Goal: Find specific page/section: Find specific page/section

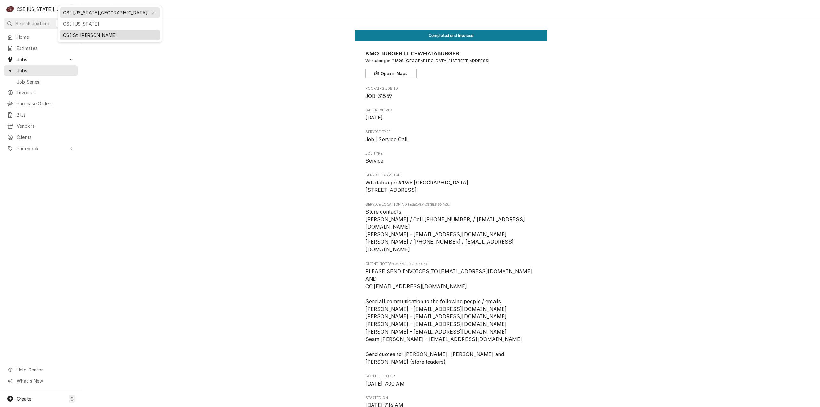
click at [62, 32] on div "CSI St. [PERSON_NAME]" at bounding box center [109, 35] width 97 height 8
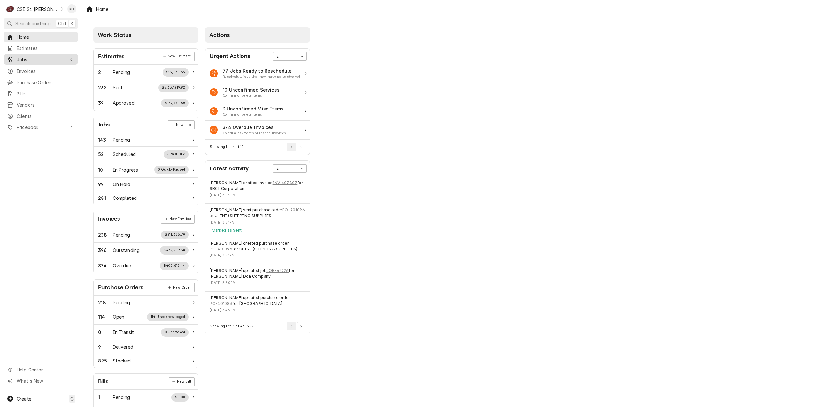
click at [47, 60] on span "Jobs" at bounding box center [41, 59] width 48 height 7
click at [40, 71] on span "Jobs" at bounding box center [46, 70] width 58 height 7
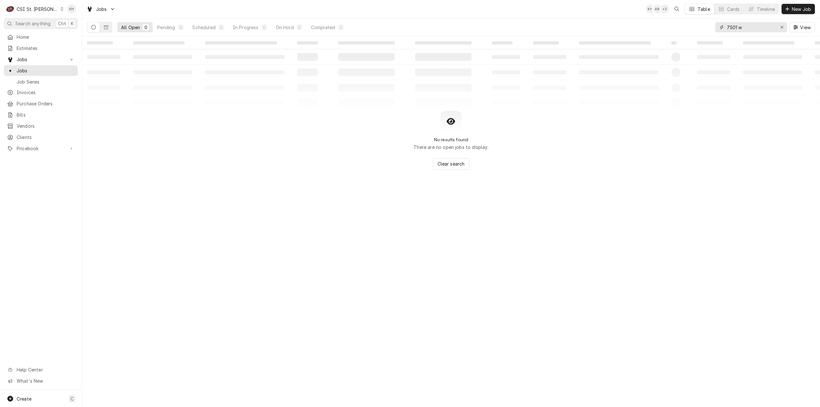
drag, startPoint x: 742, startPoint y: 27, endPoint x: 709, endPoint y: 30, distance: 32.6
click at [709, 30] on div "All Open 0 Pending 0 Scheduled 0 In Progress 0 On Hold 0 Completed 0 7501 w View" at bounding box center [451, 27] width 728 height 18
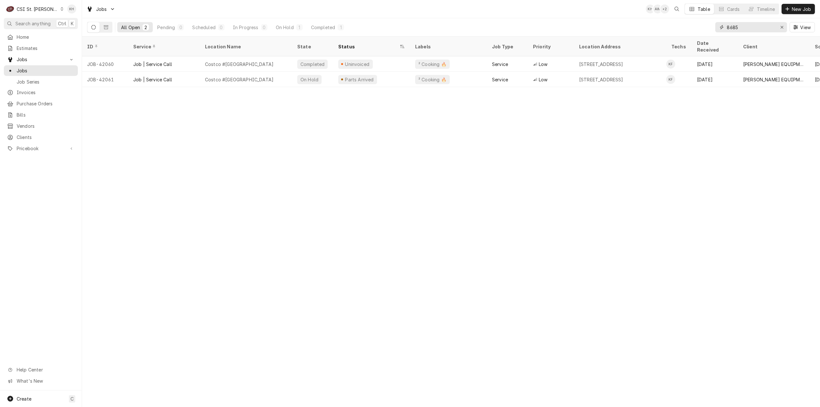
type input "8685"
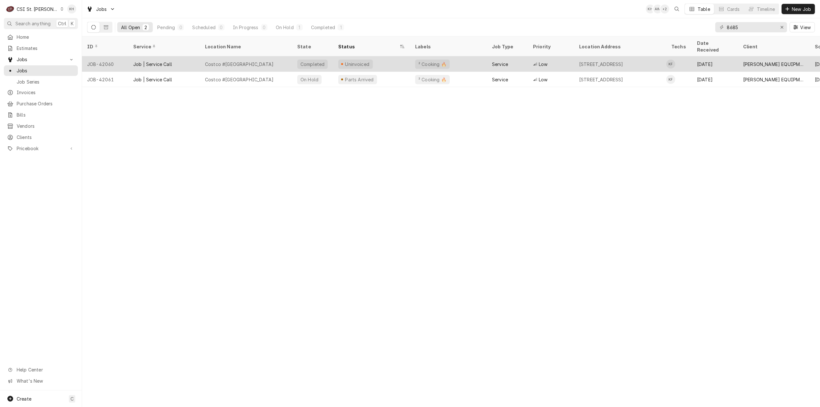
click at [288, 58] on div "Costco #1488 University City" at bounding box center [246, 63] width 92 height 15
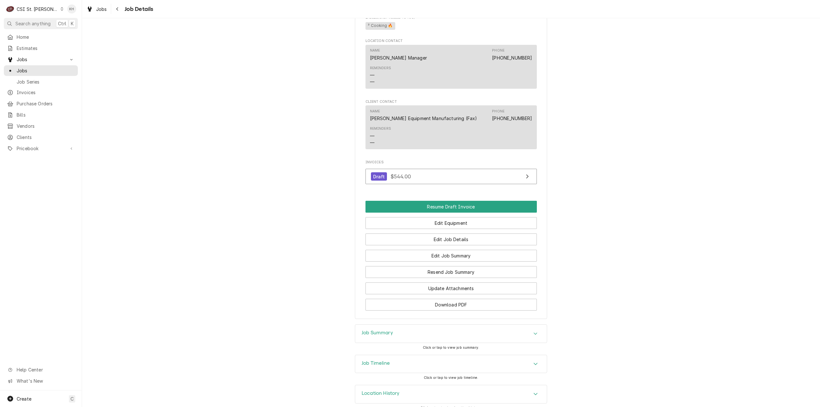
scroll to position [546, 0]
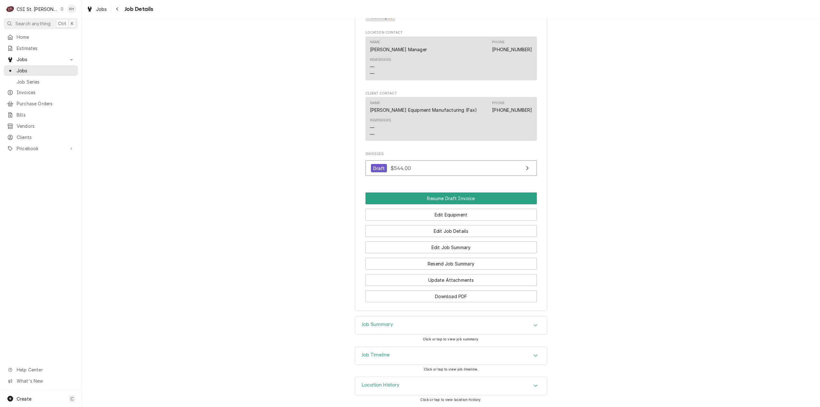
click at [391, 360] on div "Job Timeline" at bounding box center [451, 356] width 192 height 18
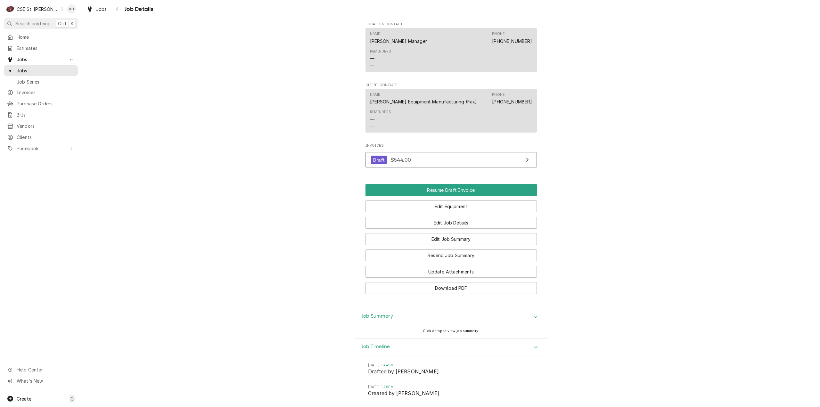
click at [399, 326] on div "Job Summary" at bounding box center [451, 317] width 192 height 18
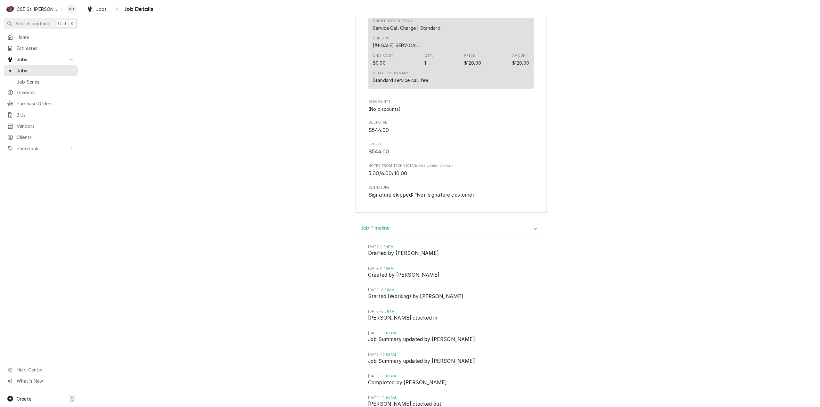
scroll to position [1707, 0]
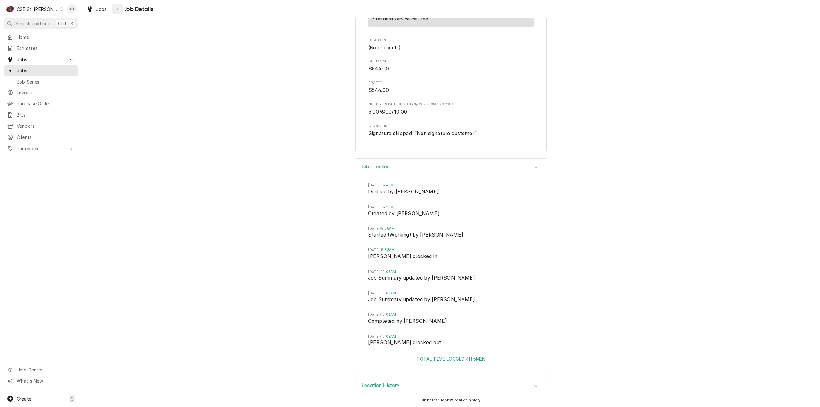
click at [118, 9] on icon "Navigate back" at bounding box center [117, 9] width 3 height 4
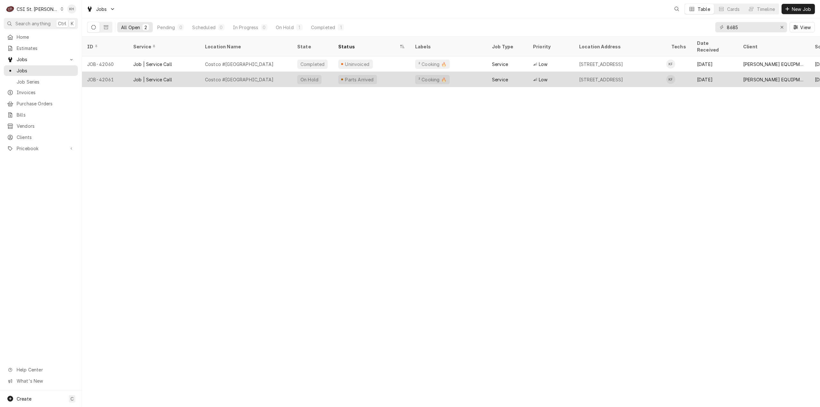
click at [202, 72] on div "Costco #1488 University City" at bounding box center [246, 79] width 92 height 15
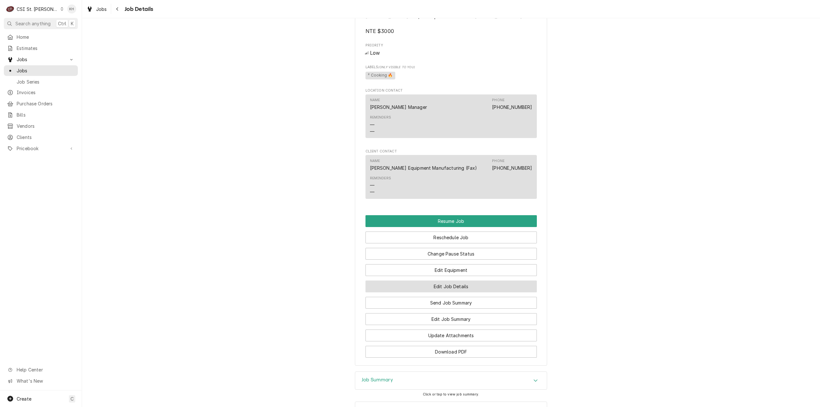
scroll to position [672, 0]
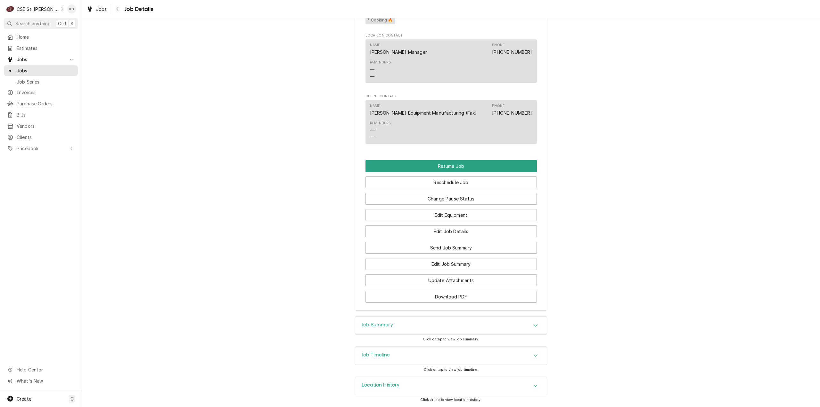
click at [417, 354] on div "Job Timeline" at bounding box center [451, 356] width 192 height 18
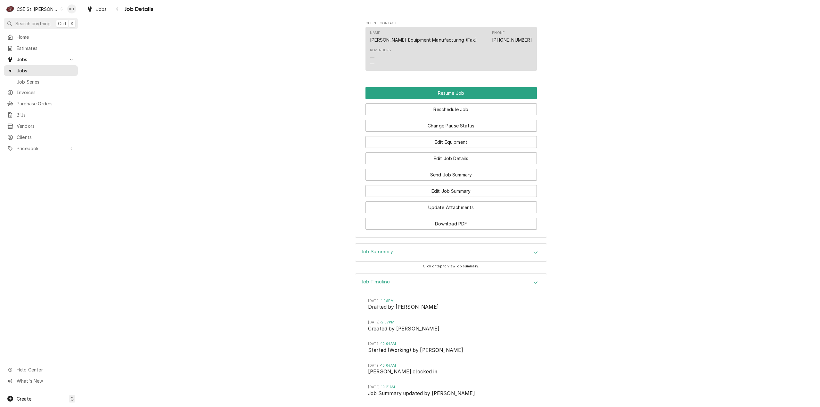
scroll to position [970, 0]
